Goal: Information Seeking & Learning: Check status

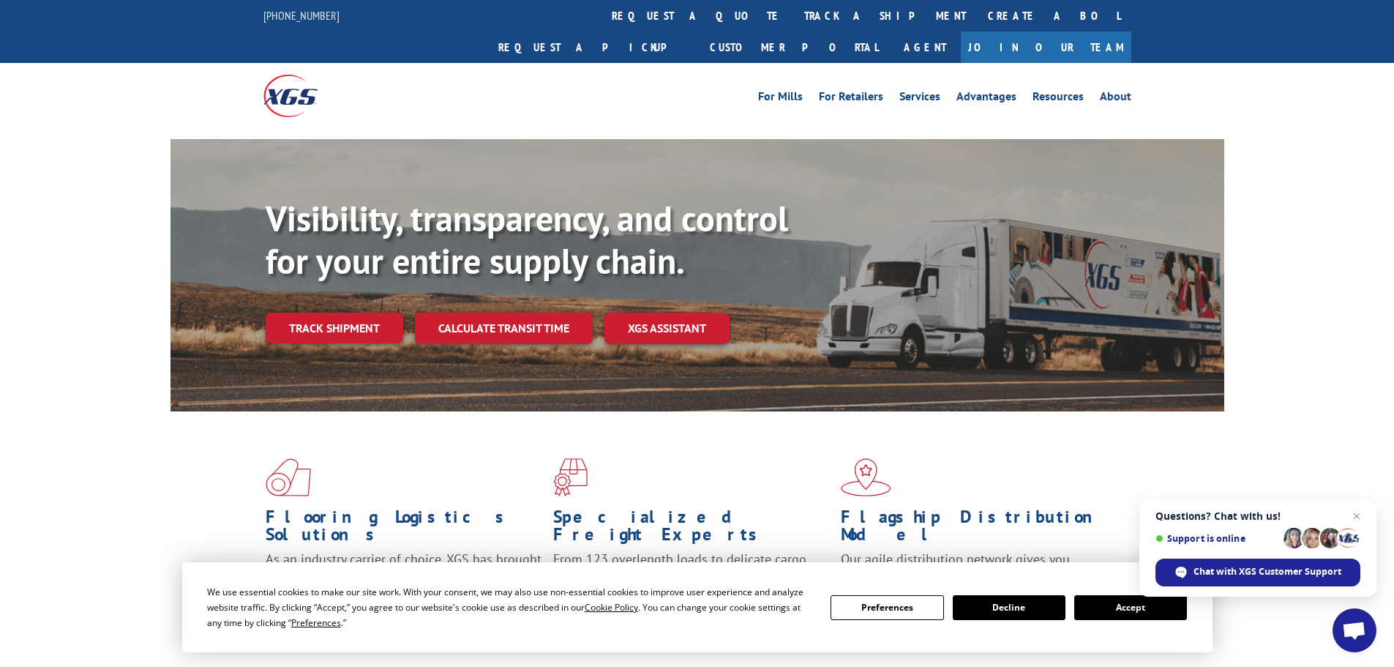
drag, startPoint x: 1121, startPoint y: 618, endPoint x: 1119, endPoint y: 570, distance: 47.6
click at [1123, 613] on button "Accept" at bounding box center [1131, 607] width 113 height 25
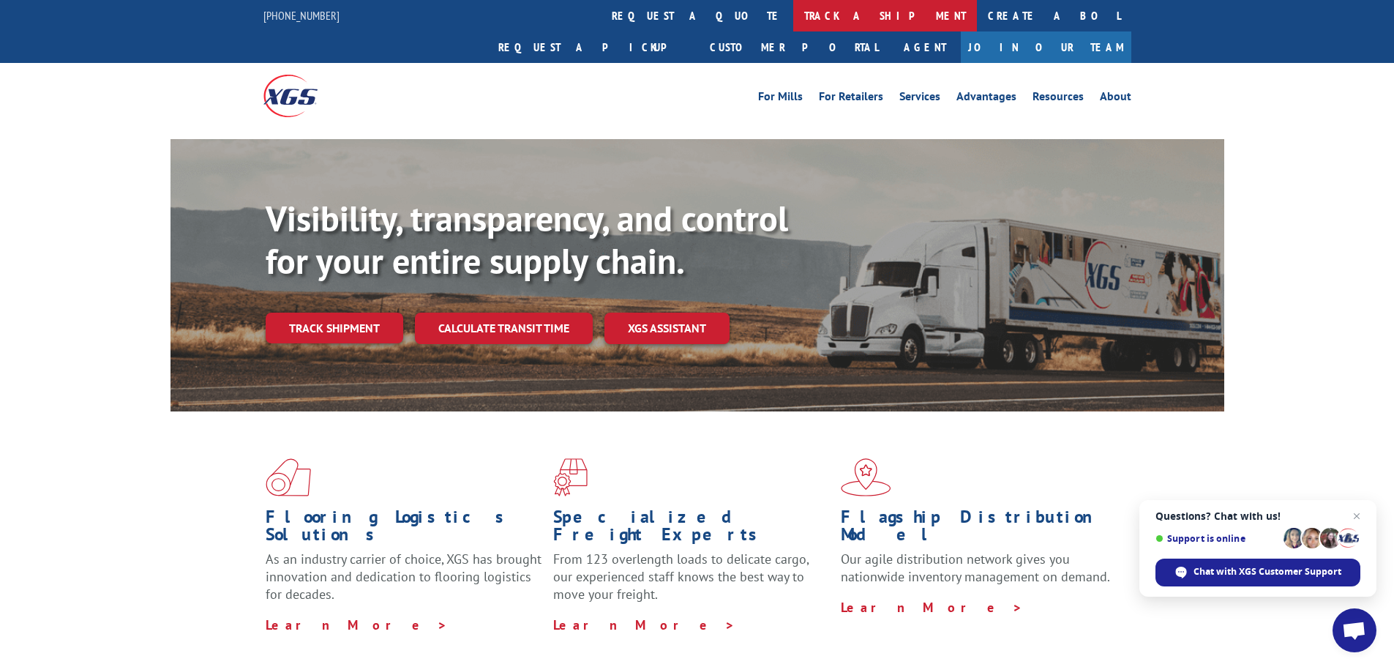
click at [793, 10] on link "track a shipment" at bounding box center [885, 15] width 184 height 31
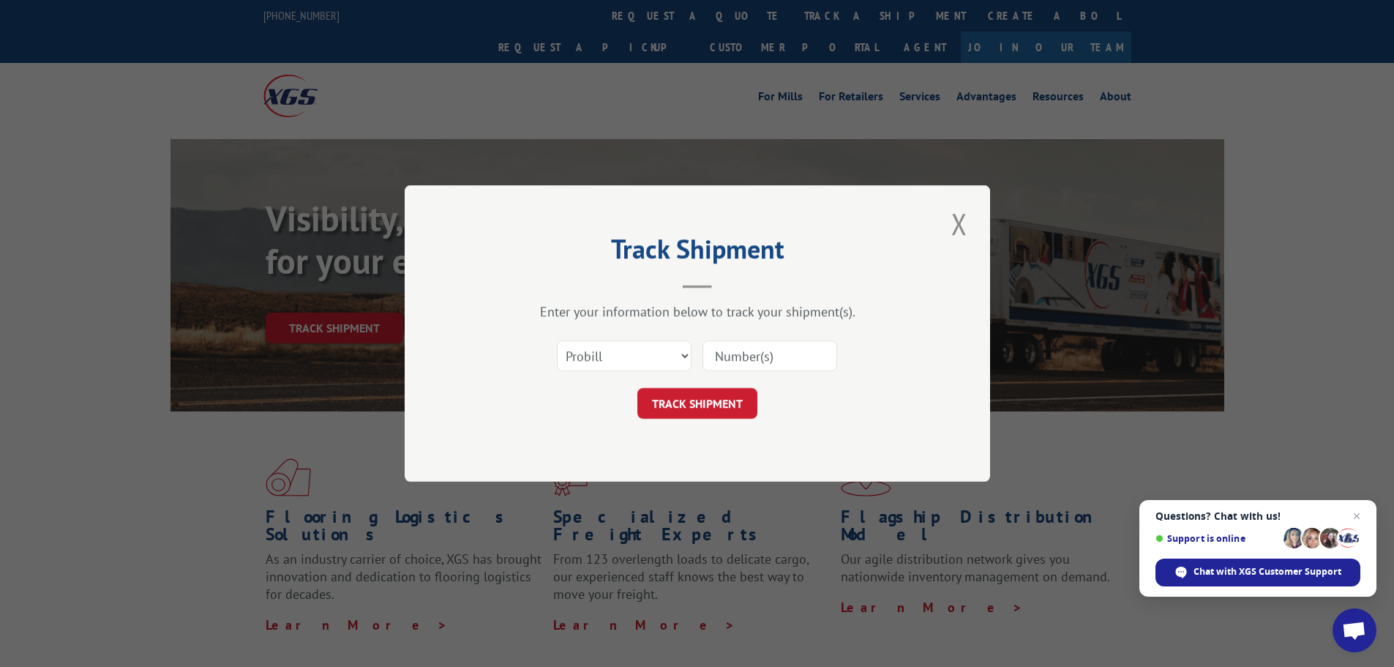
click at [761, 369] on input at bounding box center [770, 355] width 135 height 31
paste input "17462035"
type input "17462035"
click at [672, 399] on button "TRACK SHIPMENT" at bounding box center [698, 403] width 120 height 31
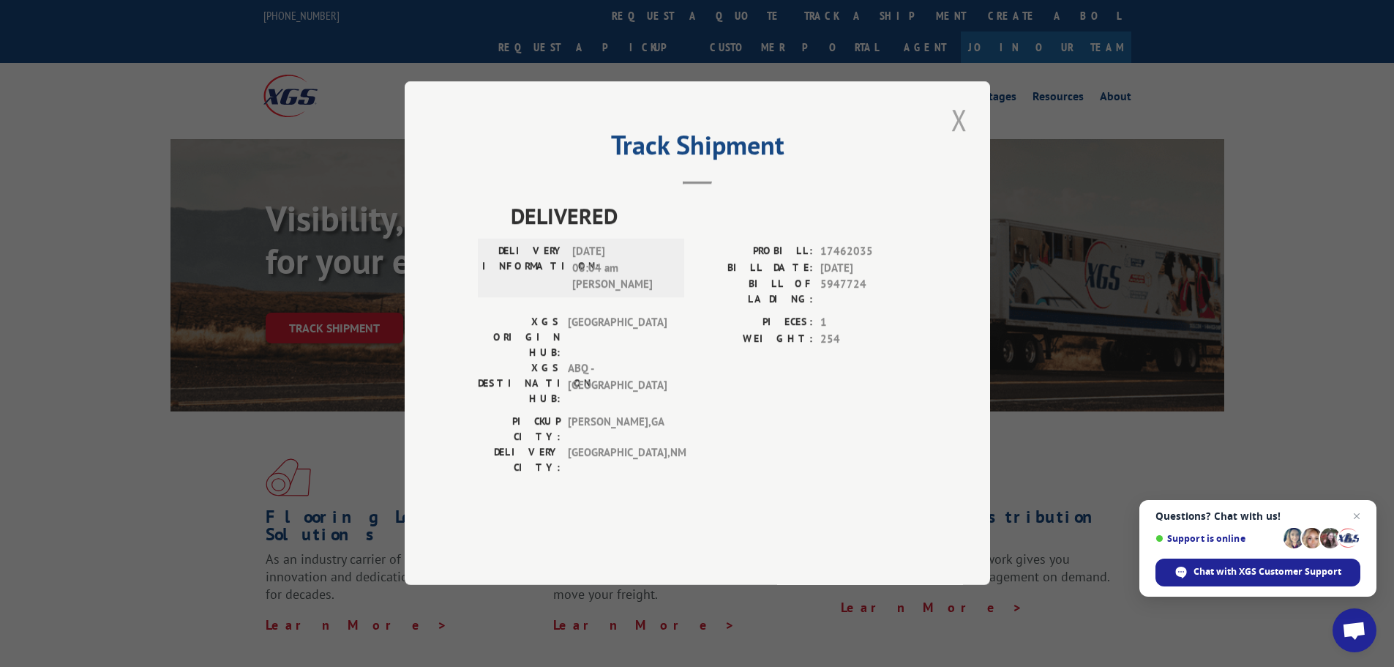
click at [967, 140] on button "Close modal" at bounding box center [959, 120] width 25 height 40
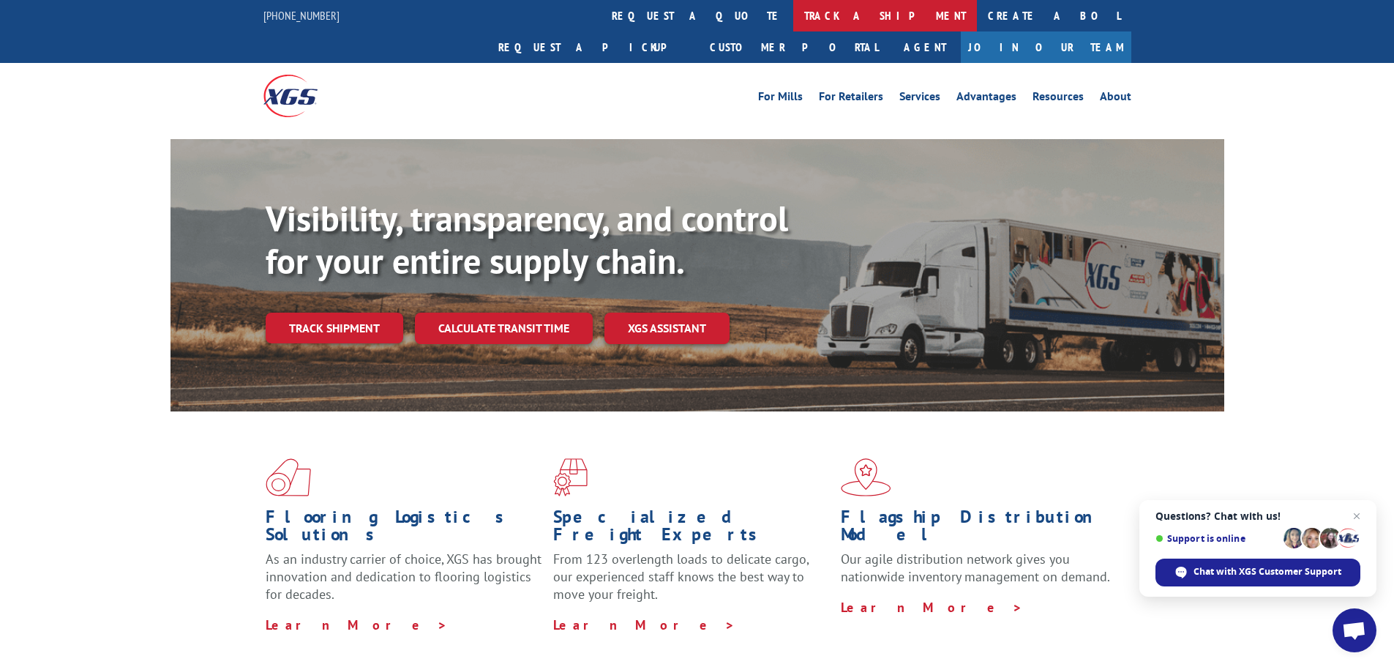
click at [793, 6] on link "track a shipment" at bounding box center [885, 15] width 184 height 31
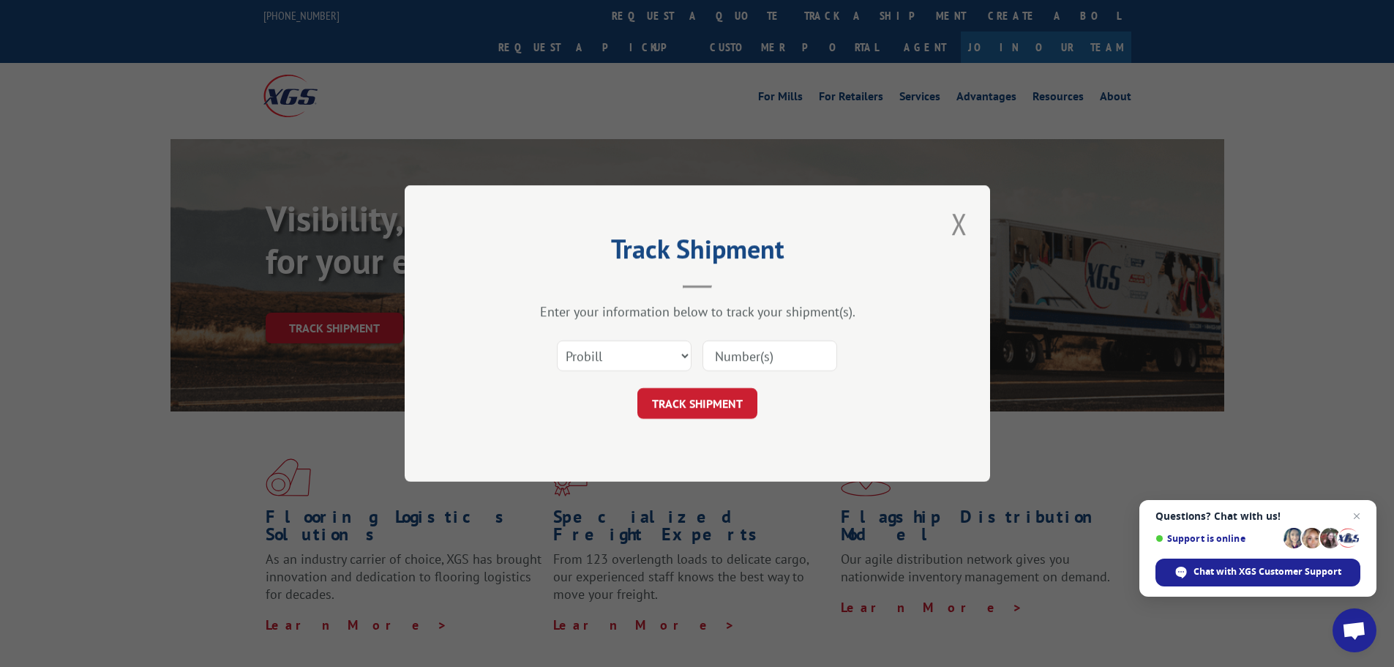
click at [731, 357] on input at bounding box center [770, 355] width 135 height 31
paste input "16754443"
type input "16754443"
click at [722, 406] on button "TRACK SHIPMENT" at bounding box center [698, 403] width 120 height 31
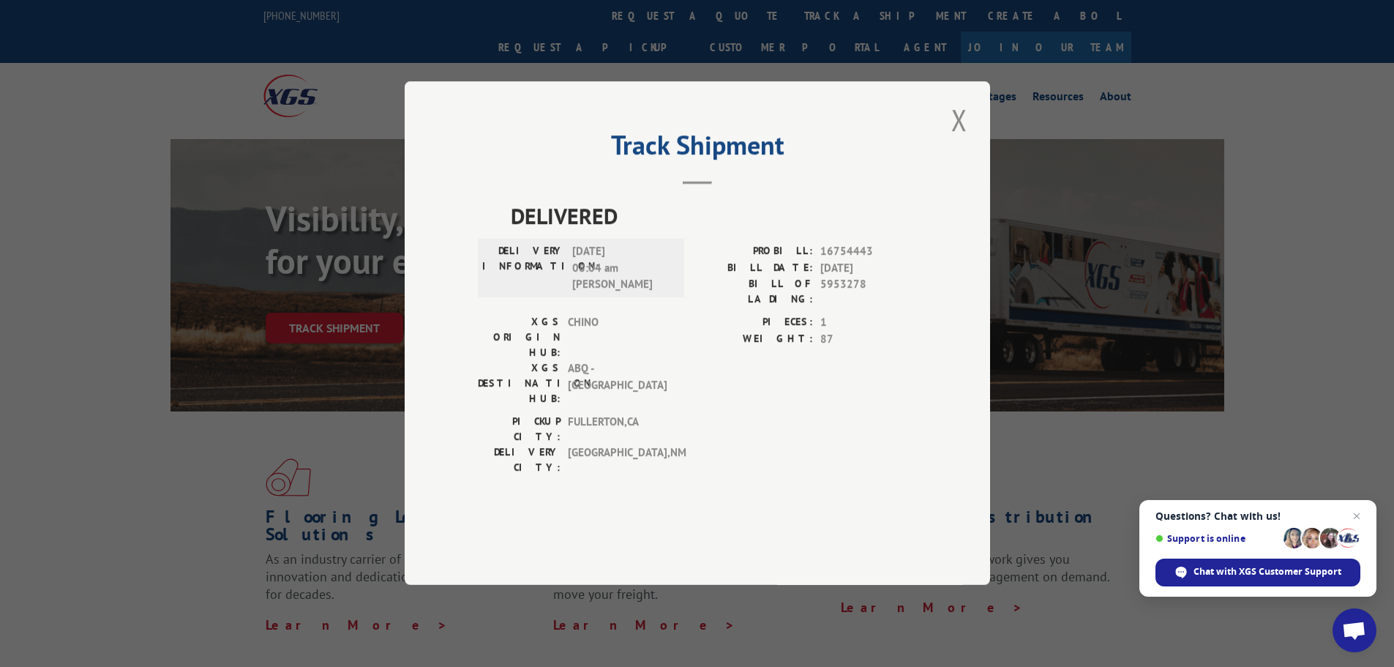
click at [960, 140] on button "Close modal" at bounding box center [959, 120] width 25 height 40
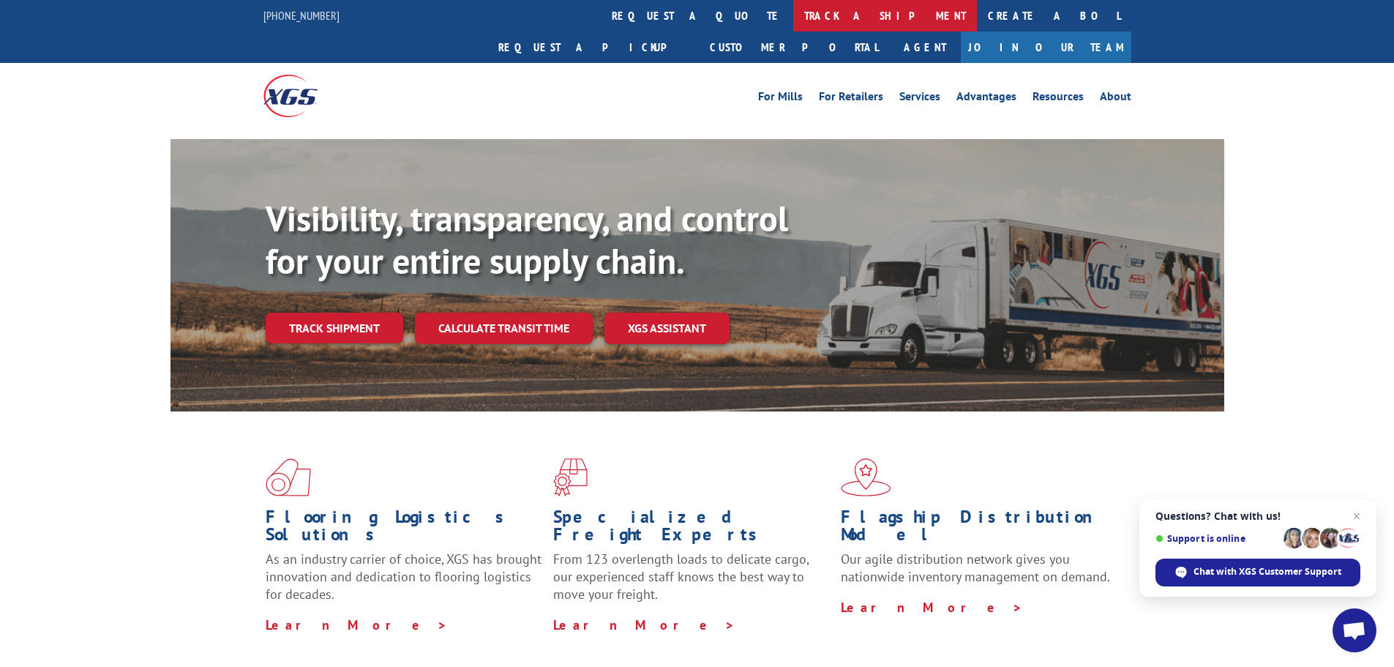
click at [793, 21] on link "track a shipment" at bounding box center [885, 15] width 184 height 31
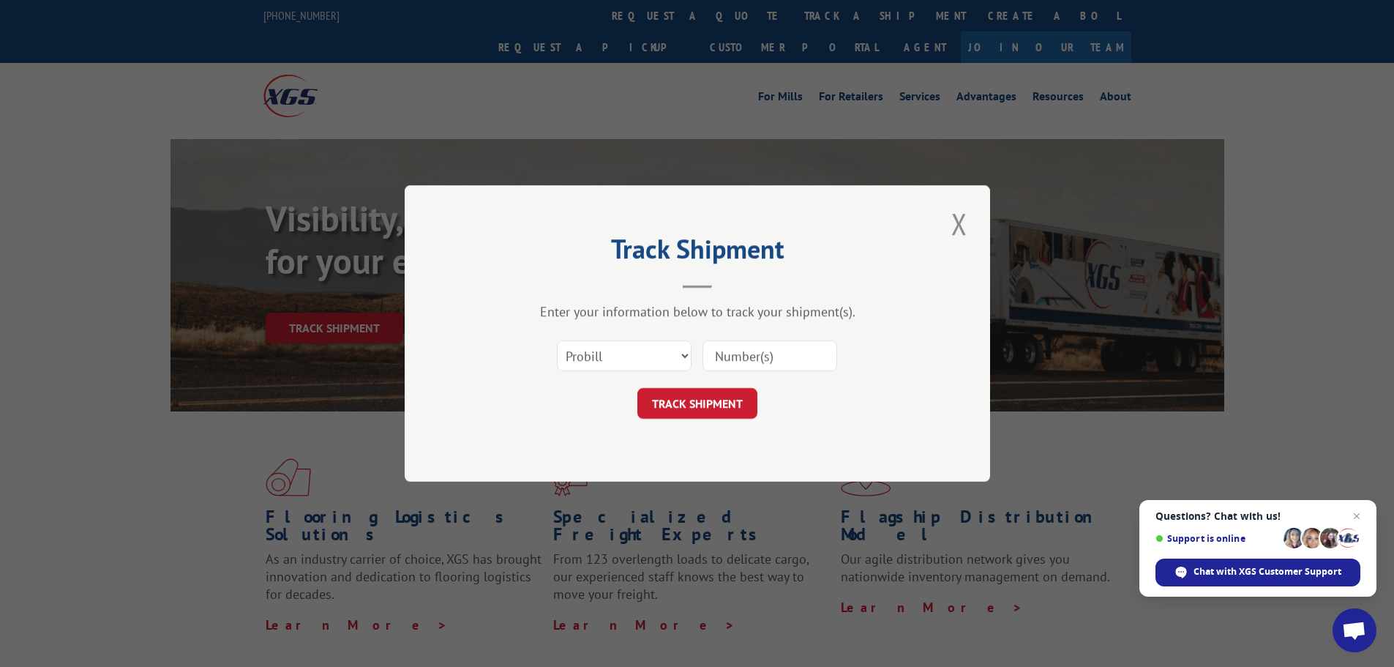
click at [737, 358] on input at bounding box center [770, 355] width 135 height 31
paste input "17514291"
type input "17514291"
click at [728, 399] on button "TRACK SHIPMENT" at bounding box center [698, 403] width 120 height 31
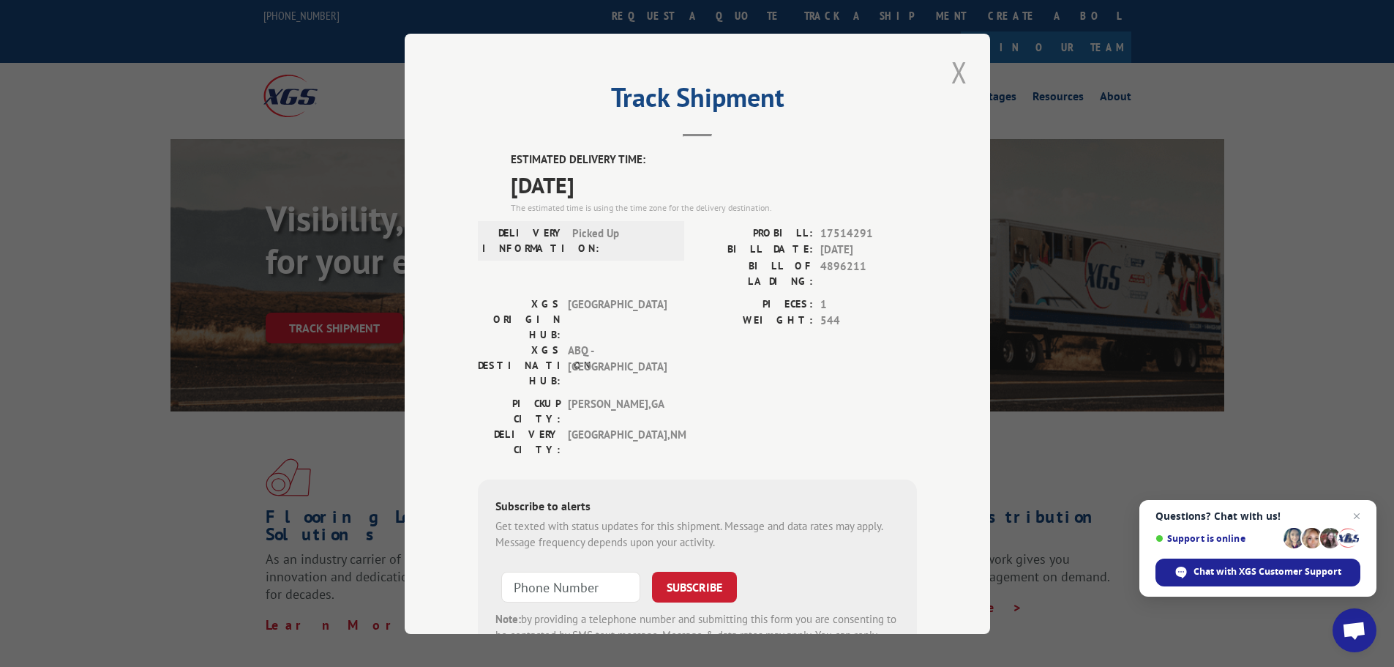
click at [966, 73] on button "Close modal" at bounding box center [959, 72] width 25 height 40
